Goal: Task Accomplishment & Management: Manage account settings

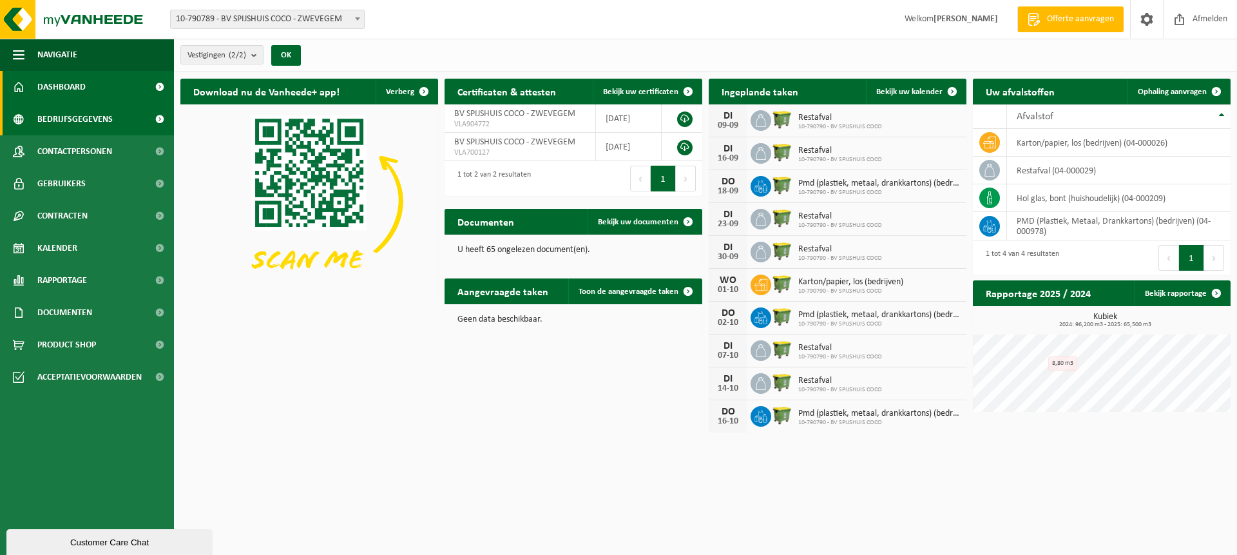
click at [107, 122] on span "Bedrijfsgegevens" at bounding box center [74, 119] width 75 height 32
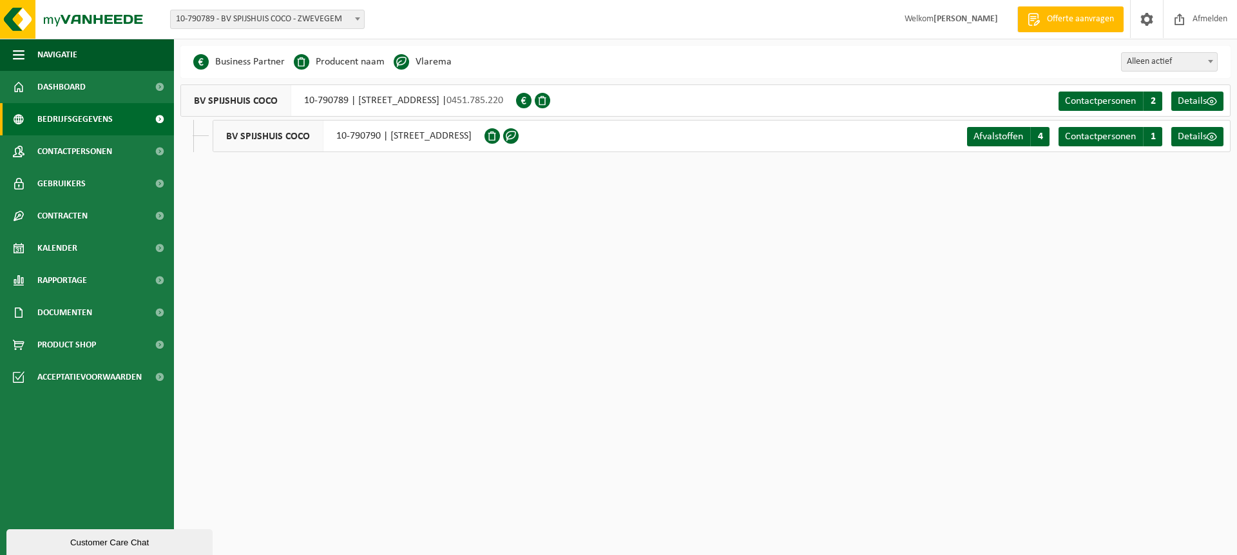
drag, startPoint x: 870, startPoint y: 140, endPoint x: 850, endPoint y: 140, distance: 20.0
click at [870, 140] on div "BV SPIJSHUIS COCO 10-790790 | AVELGEMSTRAAT 193-195, 8550 ZWEVEGEM Afvalstoffen…" at bounding box center [722, 136] width 1018 height 32
click at [484, 137] on div "BV SPIJSHUIS COCO 10-790790 | AVELGEMSTRAAT 193-195, 8550 ZWEVEGEM" at bounding box center [349, 136] width 272 height 32
click at [1199, 139] on span "Details" at bounding box center [1192, 136] width 29 height 10
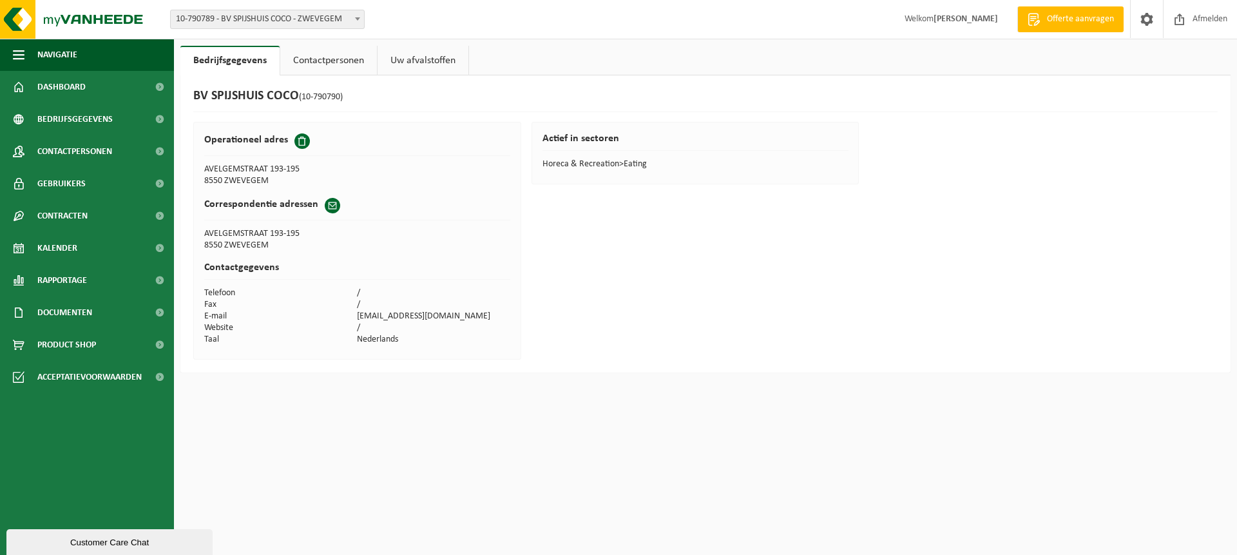
click at [436, 63] on link "Uw afvalstoffen" at bounding box center [423, 61] width 91 height 30
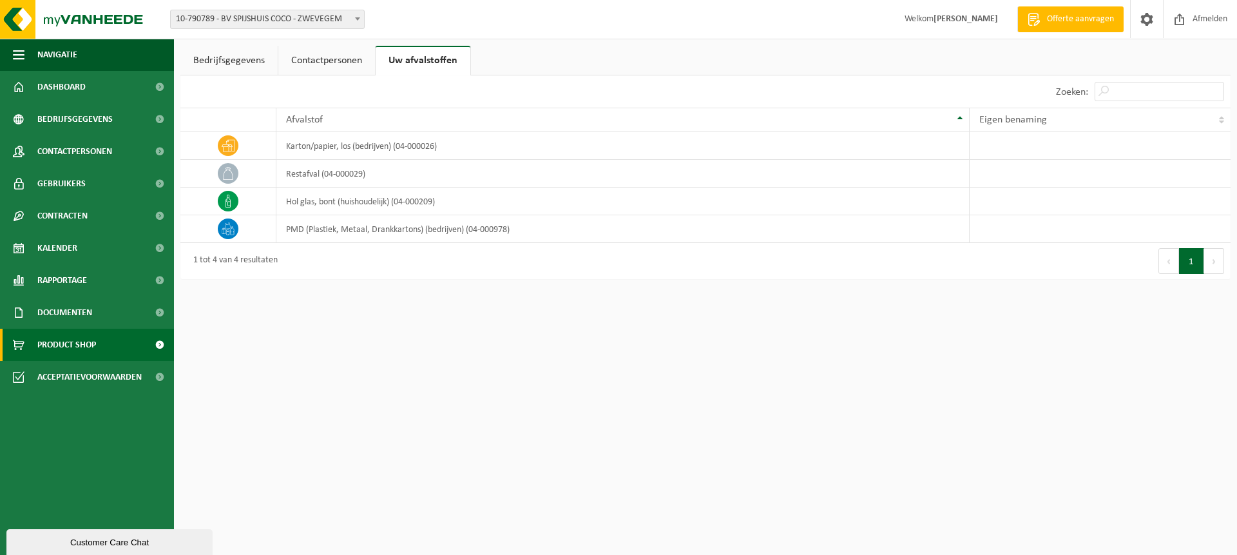
click at [52, 349] on span "Product Shop" at bounding box center [66, 345] width 59 height 32
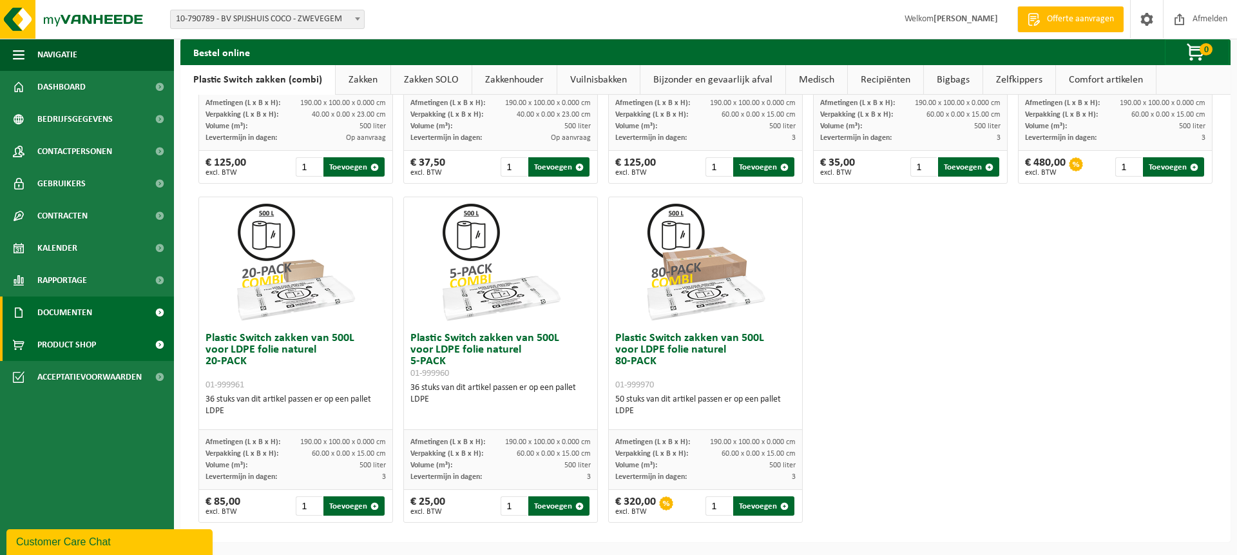
click at [108, 322] on link "Documenten" at bounding box center [87, 312] width 174 height 32
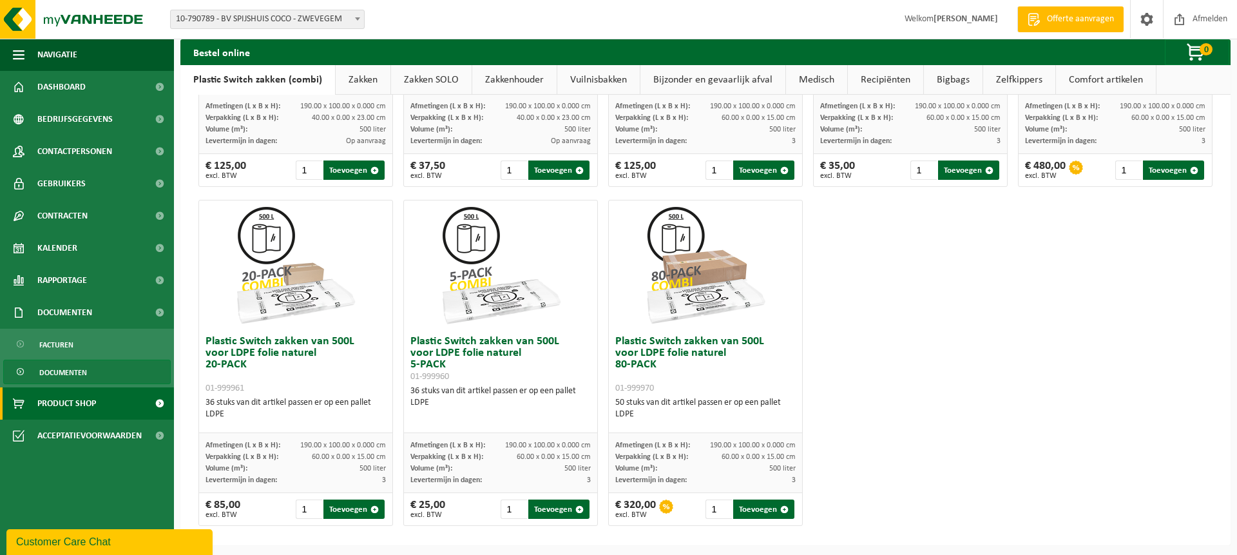
click at [123, 378] on link "Documenten" at bounding box center [87, 372] width 168 height 24
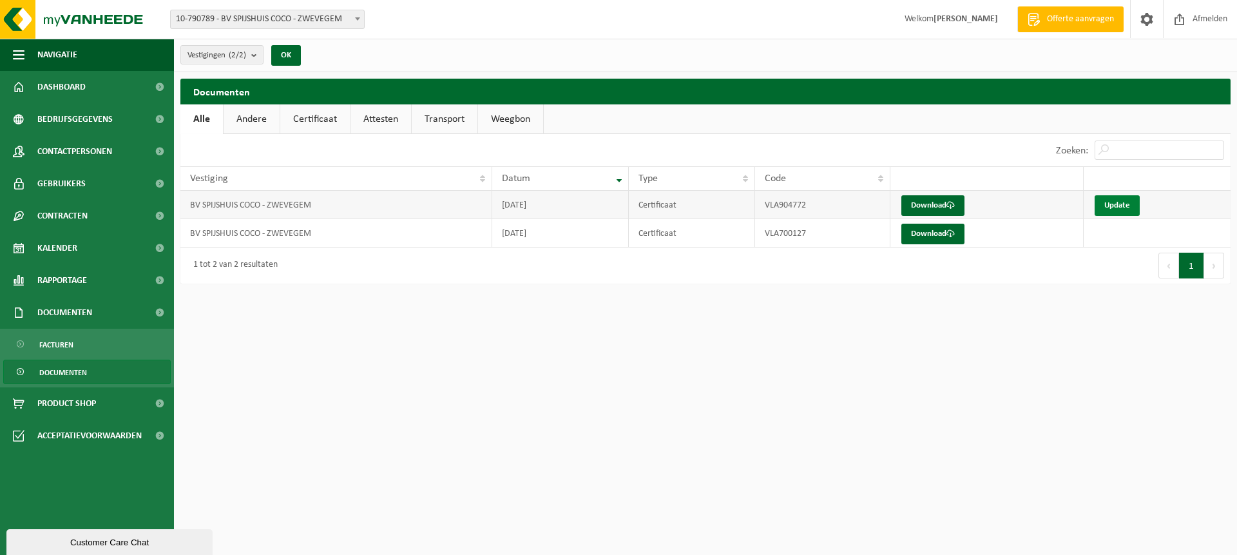
click at [1127, 206] on link "Update" at bounding box center [1117, 205] width 45 height 21
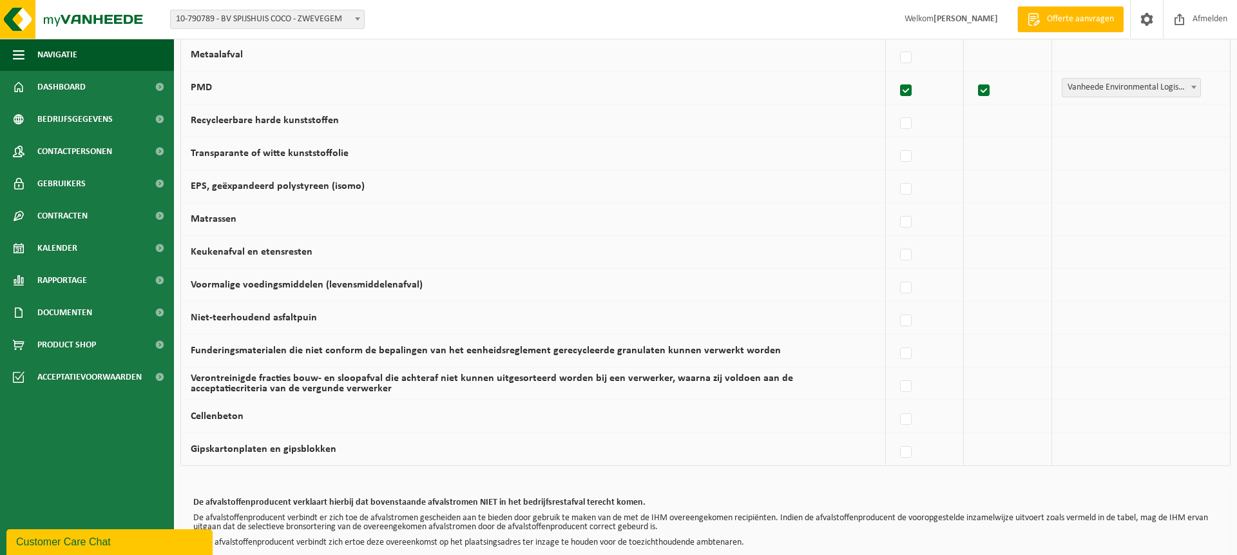
scroll to position [725, 0]
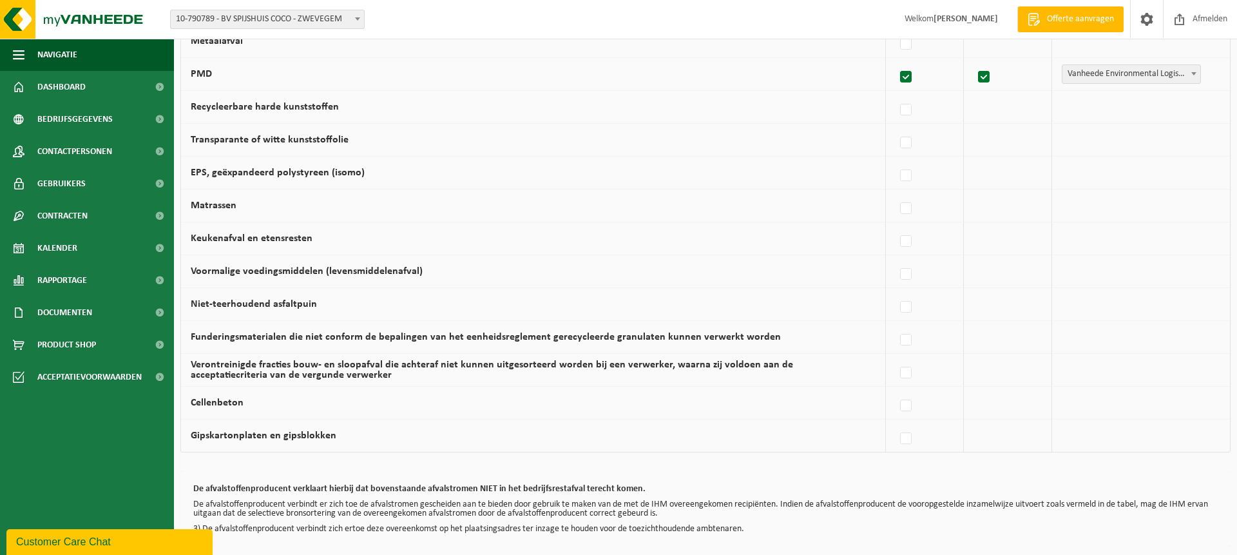
click at [273, 238] on label "Keukenafval en etensresten" at bounding box center [252, 238] width 122 height 10
click at [895, 225] on input "Keukenafval en etensresten" at bounding box center [895, 225] width 1 height 1
checkbox input "true"
click at [272, 238] on label "Keukenafval en etensresten" at bounding box center [252, 238] width 122 height 10
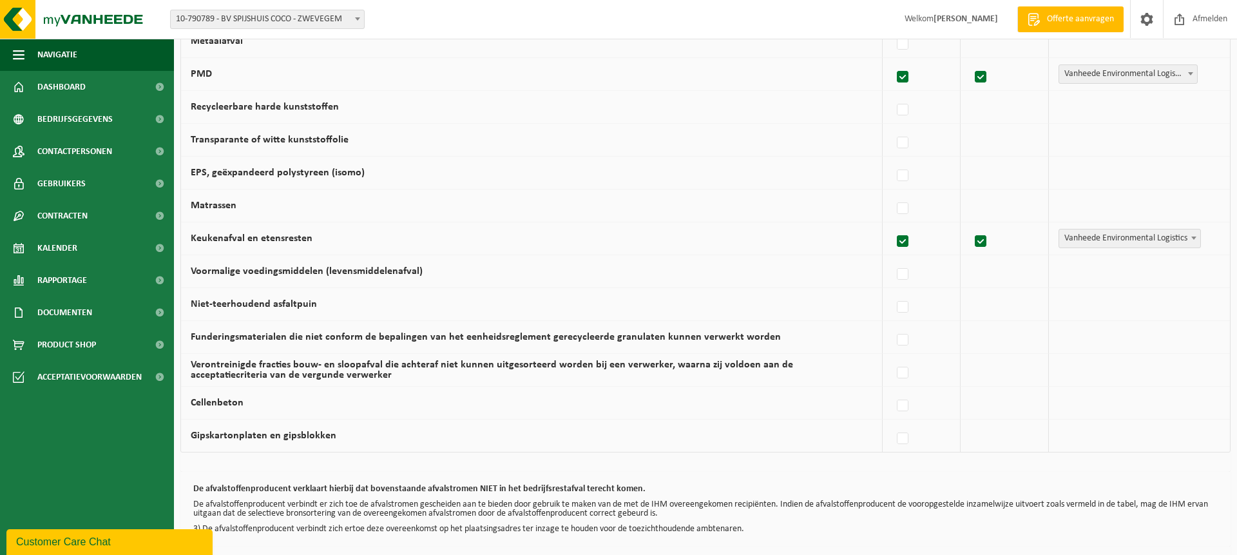
click at [892, 225] on input "Keukenafval en etensresten" at bounding box center [892, 225] width 1 height 1
checkbox input "false"
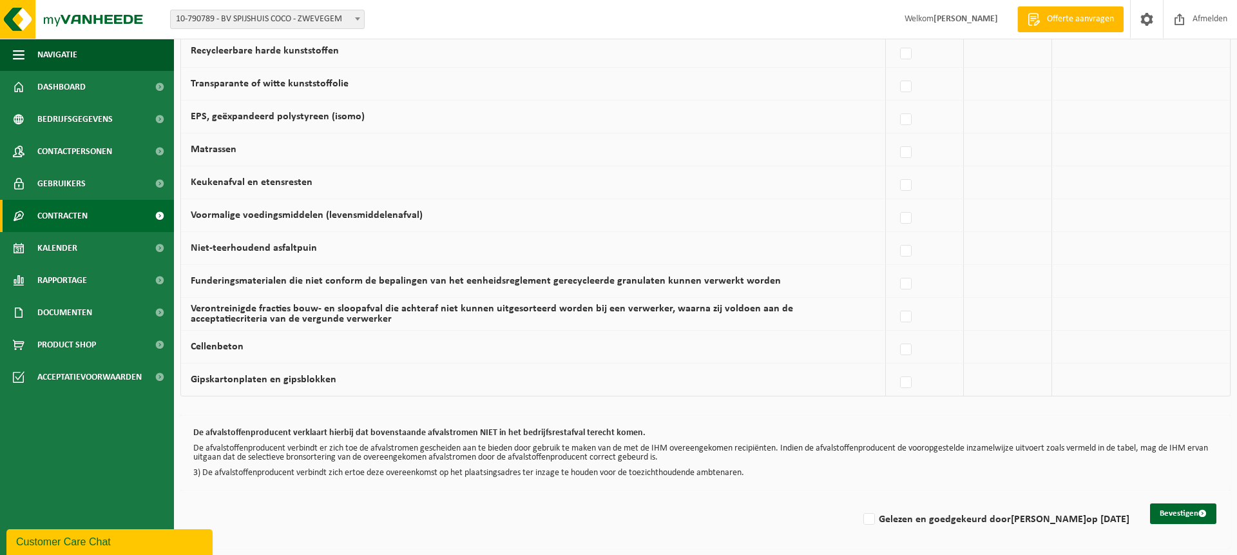
click at [82, 219] on span "Contracten" at bounding box center [62, 216] width 50 height 32
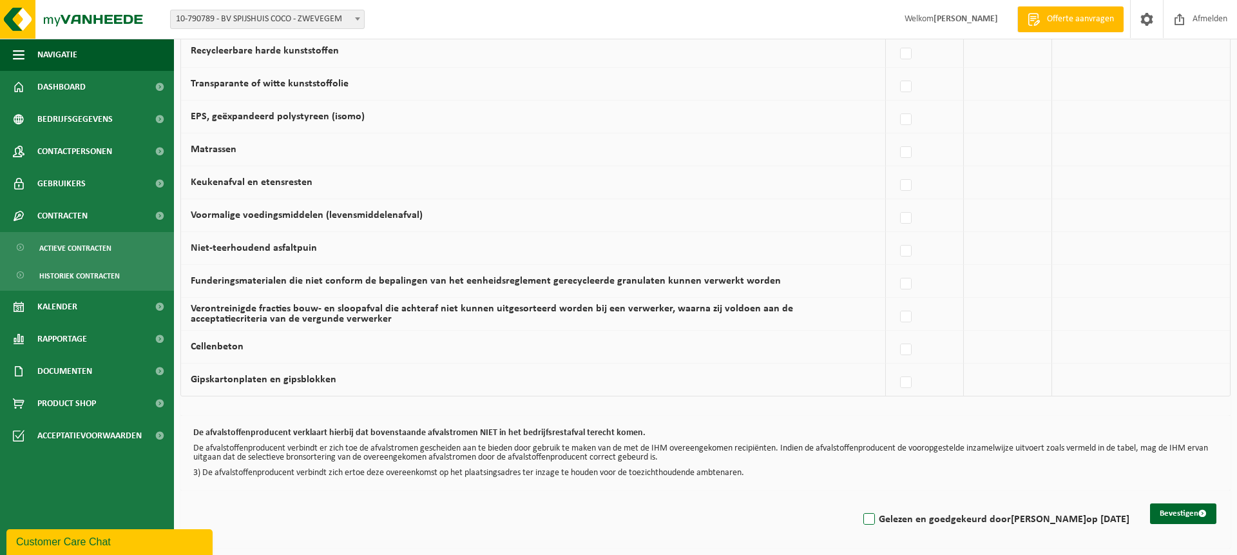
click at [864, 519] on label "Gelezen en goedgekeurd door SHARON DEVOS op 08/09/25" at bounding box center [995, 519] width 269 height 19
click at [859, 503] on input "Gelezen en goedgekeurd door SHARON DEVOS op 08/09/25" at bounding box center [858, 503] width 1 height 1
checkbox input "true"
click at [1188, 518] on button "Bevestigen" at bounding box center [1183, 513] width 66 height 21
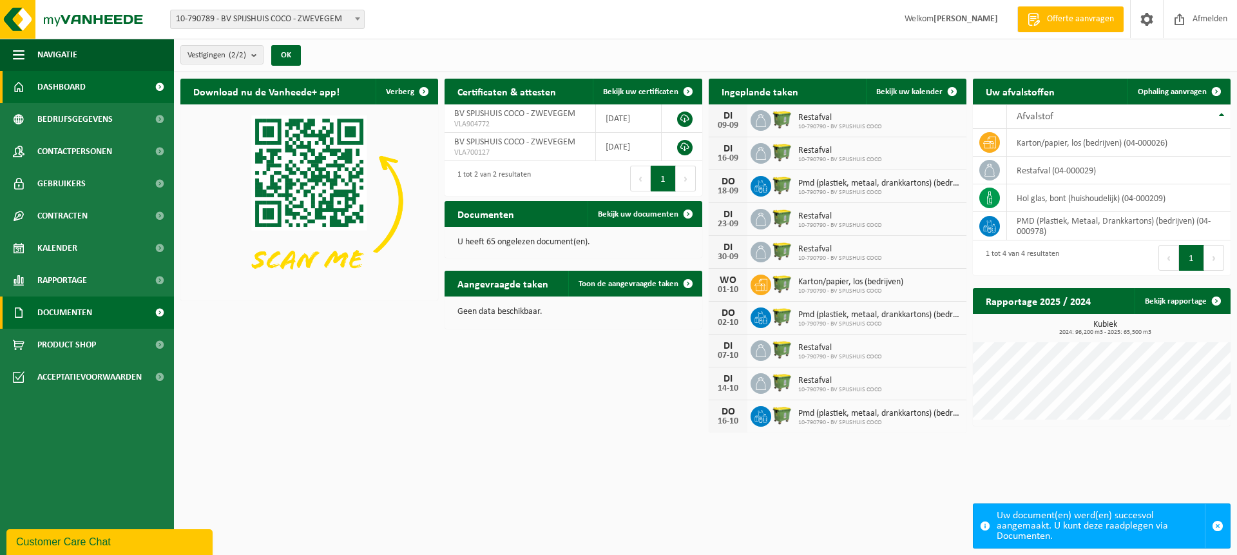
click at [79, 314] on span "Documenten" at bounding box center [64, 312] width 55 height 32
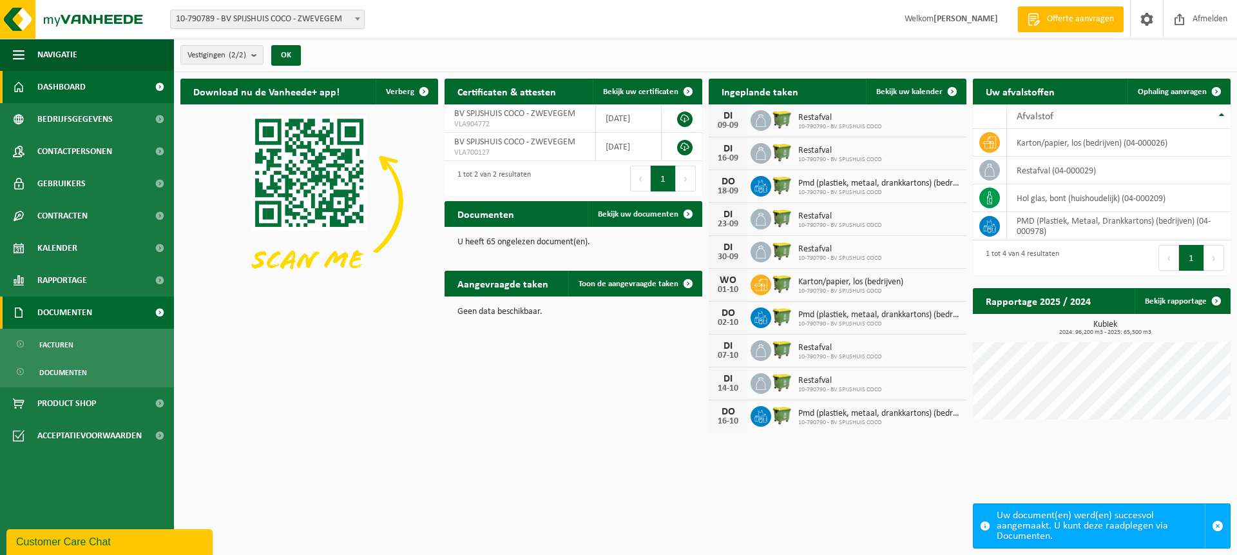
click at [81, 314] on span "Documenten" at bounding box center [64, 312] width 55 height 32
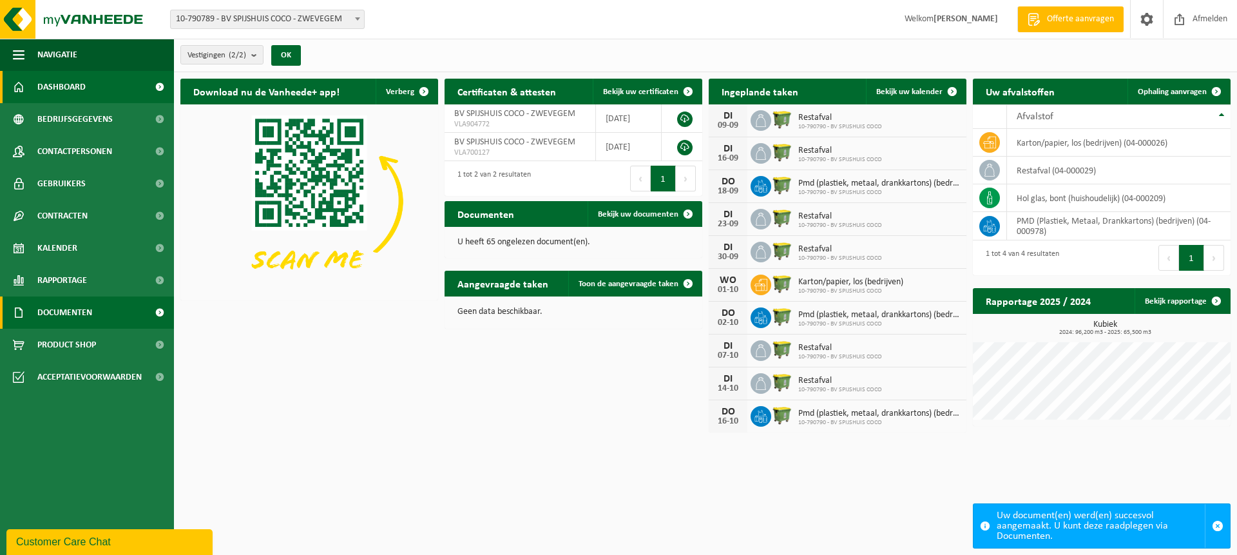
click at [159, 312] on span at bounding box center [159, 312] width 29 height 32
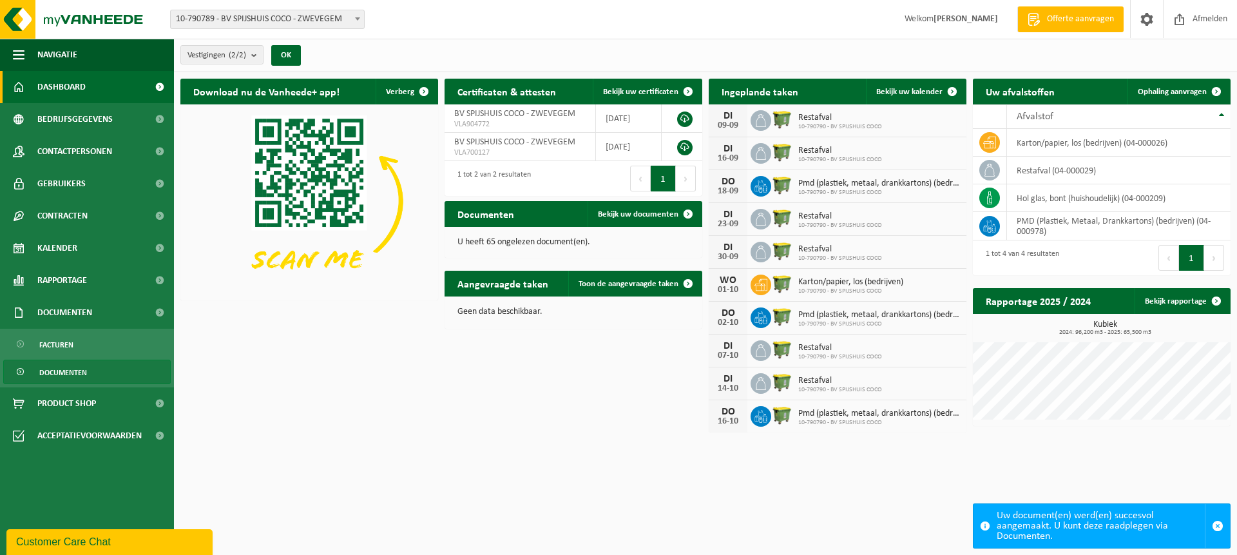
click at [100, 374] on link "Documenten" at bounding box center [87, 372] width 168 height 24
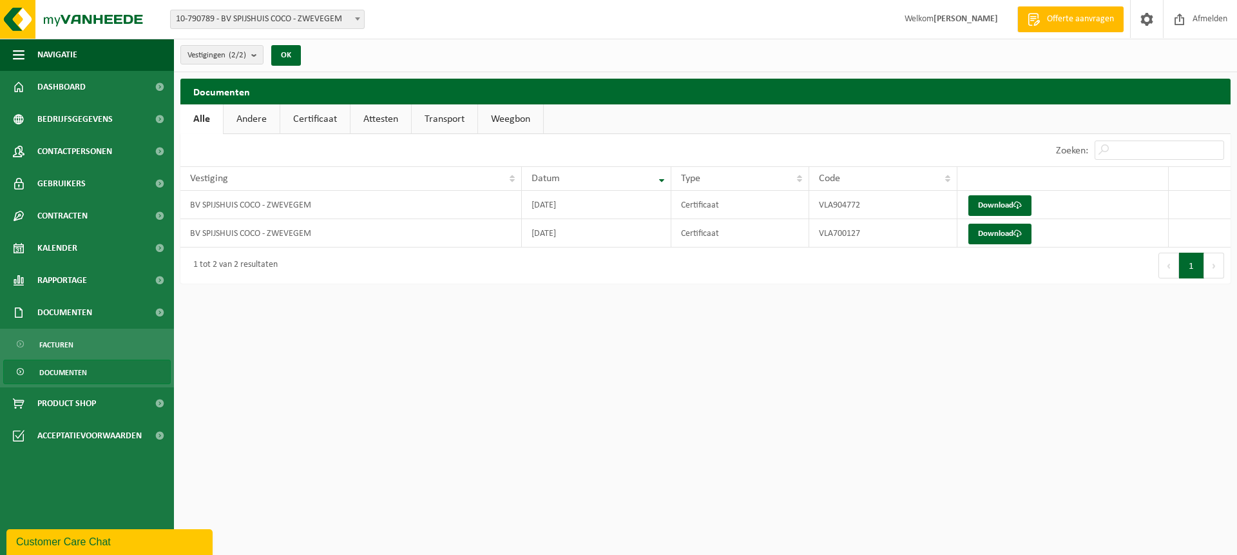
click at [260, 126] on link "Andere" at bounding box center [252, 119] width 56 height 30
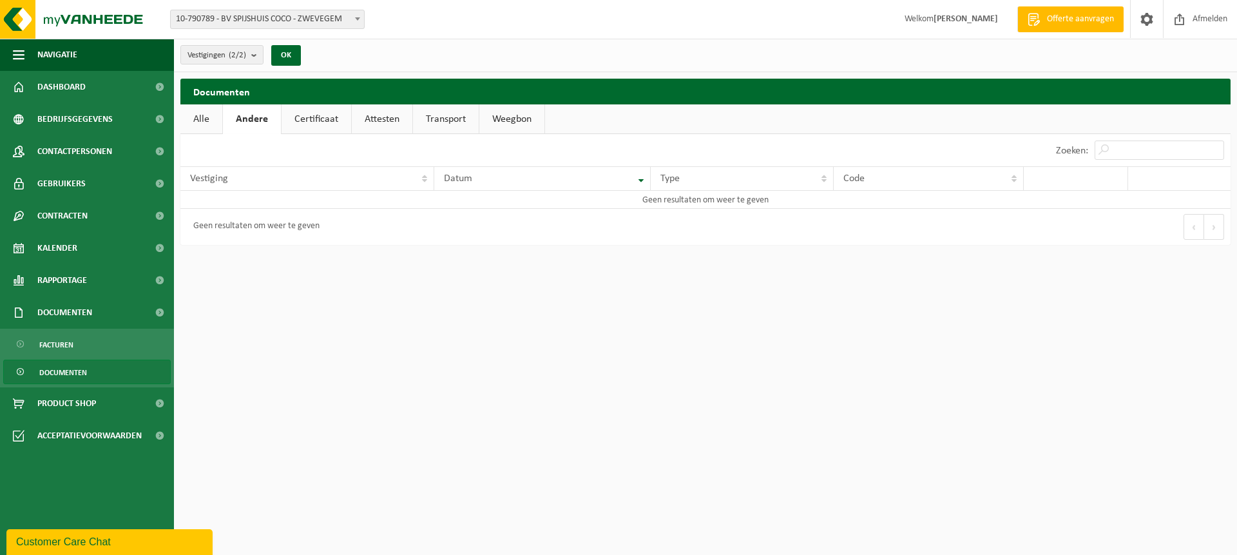
drag, startPoint x: 309, startPoint y: 122, endPoint x: 320, endPoint y: 124, distance: 11.1
click at [309, 122] on link "Certificaat" at bounding box center [317, 119] width 70 height 30
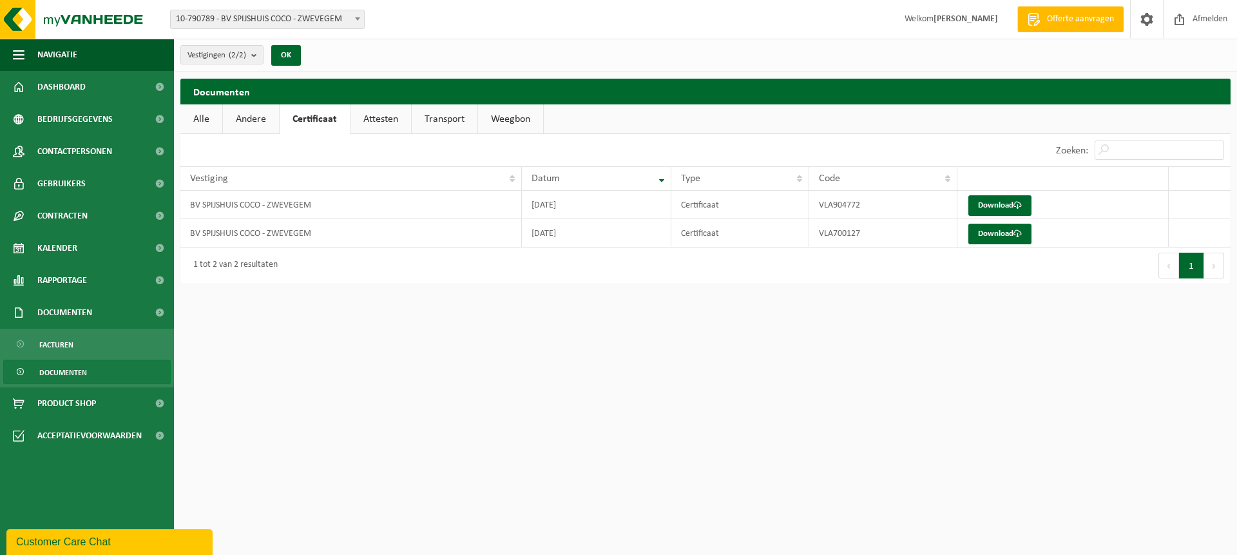
click at [376, 123] on link "Attesten" at bounding box center [380, 119] width 61 height 30
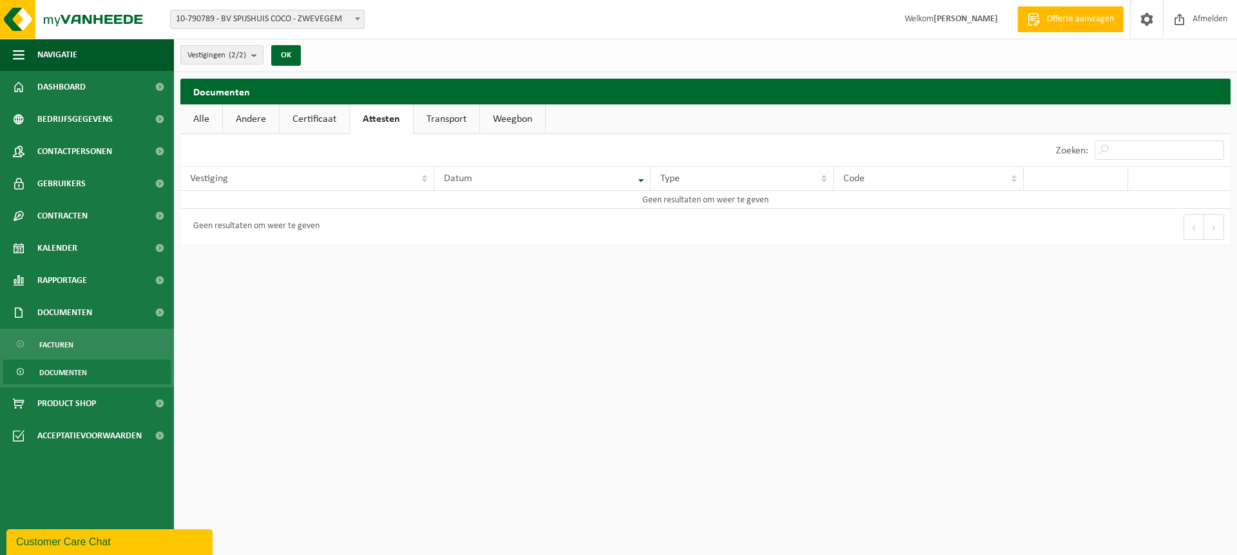
click at [433, 121] on link "Transport" at bounding box center [447, 119] width 66 height 30
click at [504, 117] on link "Weegbon" at bounding box center [512, 119] width 65 height 30
click at [92, 245] on link "Kalender" at bounding box center [87, 248] width 174 height 32
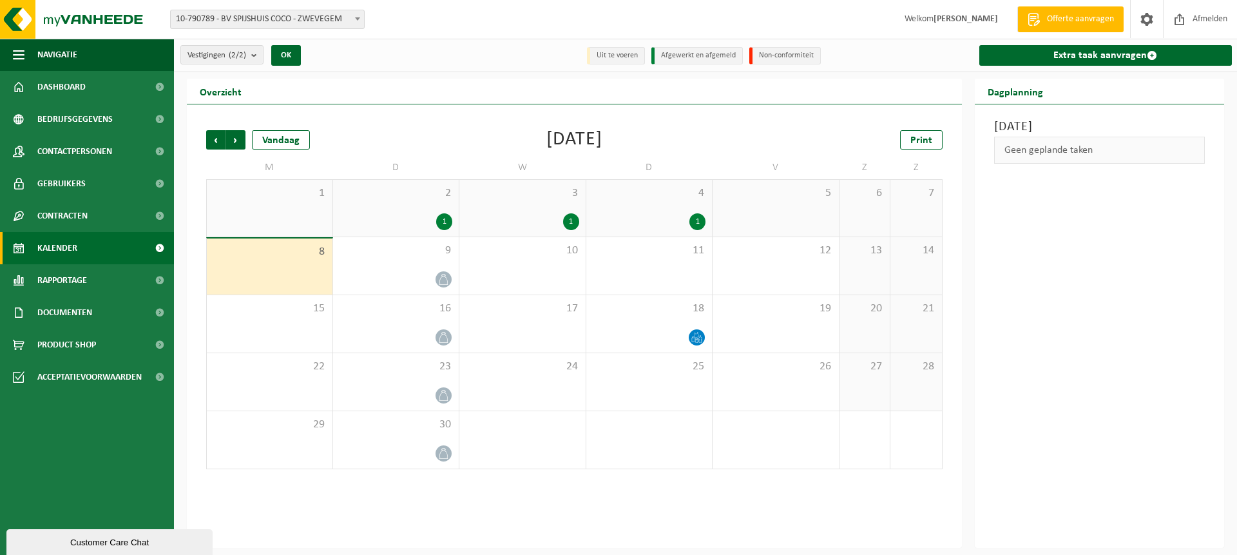
click at [526, 221] on div "1" at bounding box center [522, 221] width 113 height 17
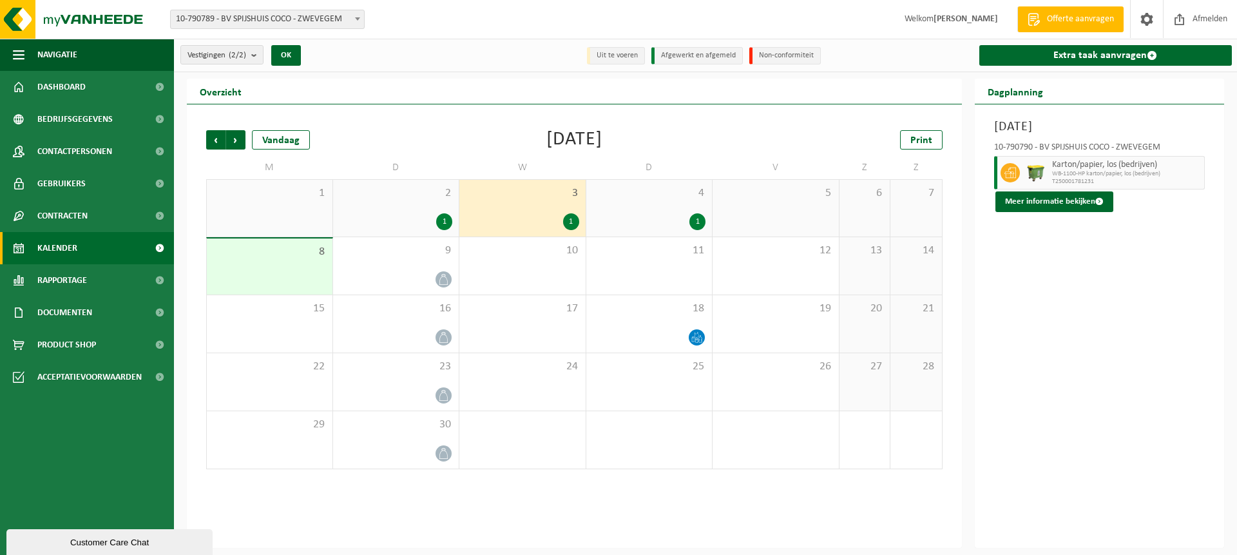
click at [407, 216] on div "1" at bounding box center [396, 221] width 113 height 17
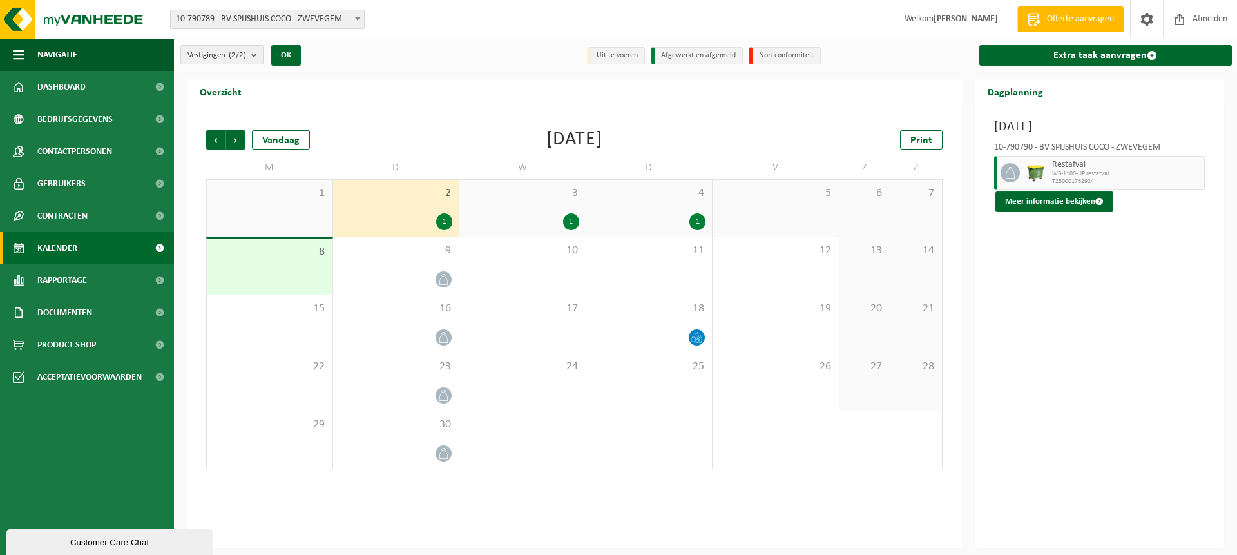
click at [661, 221] on div "1" at bounding box center [649, 221] width 113 height 17
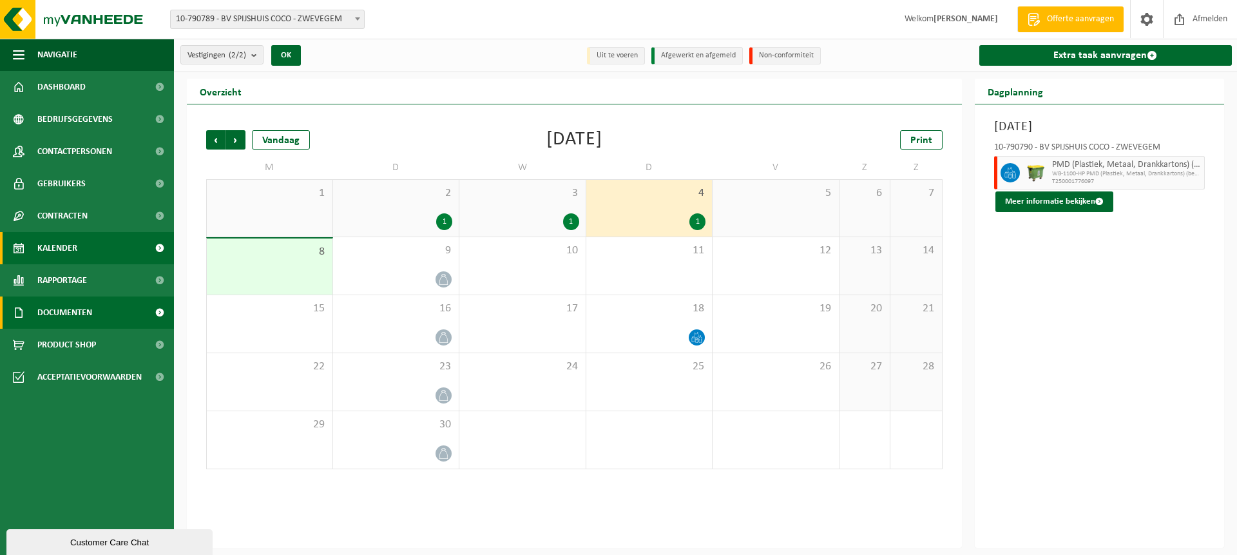
click at [120, 314] on link "Documenten" at bounding box center [87, 312] width 174 height 32
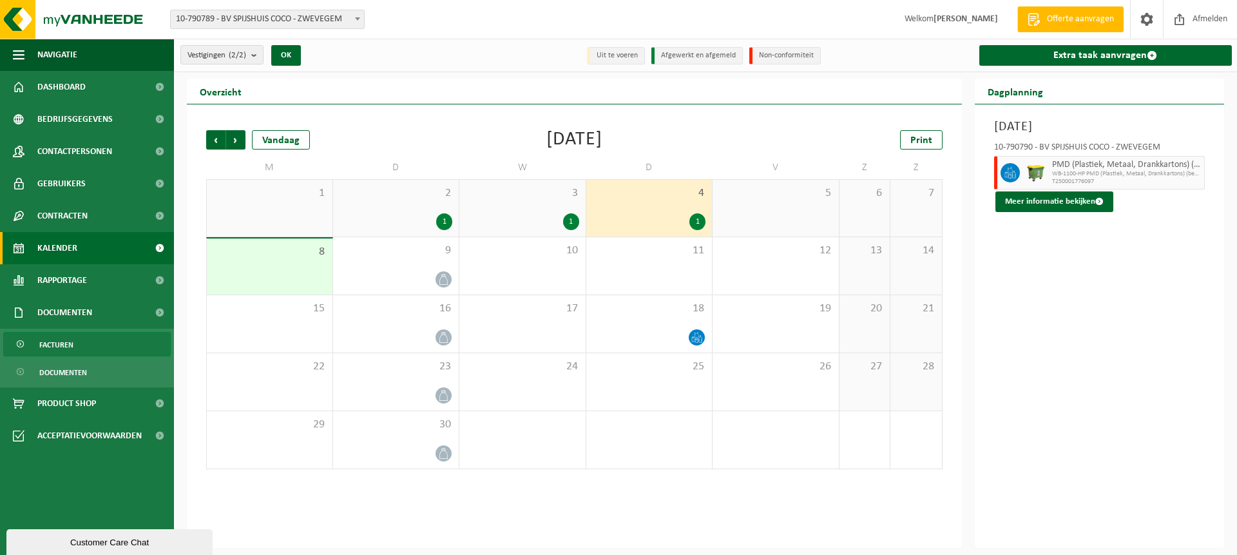
click at [113, 347] on link "Facturen" at bounding box center [87, 344] width 168 height 24
